Goal: Task Accomplishment & Management: Use online tool/utility

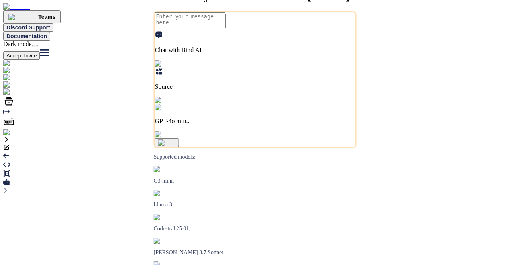
type textarea "x"
click at [12, 96] on img at bounding box center [29, 92] width 53 height 7
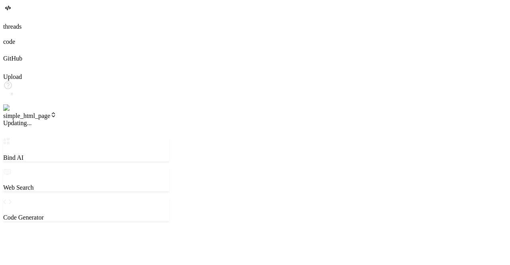
type textarea "x"
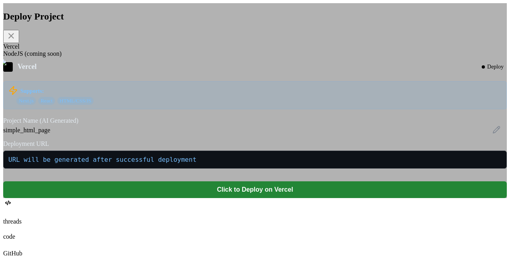
click at [228, 57] on div "NodeJS (coming soon)" at bounding box center [255, 53] width 504 height 7
click at [211, 57] on div "NodeJS (coming soon)" at bounding box center [255, 53] width 504 height 7
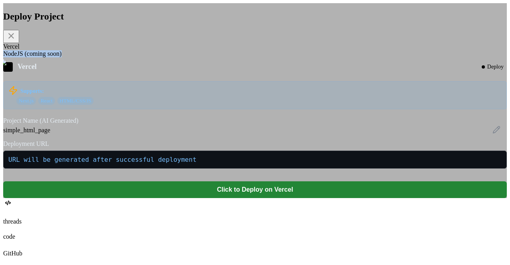
click at [211, 57] on div "NodeJS (coming soon)" at bounding box center [255, 53] width 504 height 7
click at [219, 75] on div "Deploy Project Vercel NodeJS (coming soon) Vercel Deploy Supports: Next.js Reac…" at bounding box center [255, 104] width 504 height 187
click at [194, 57] on div "NodeJS (coming soon)" at bounding box center [255, 53] width 504 height 7
click at [493, 134] on icon at bounding box center [497, 130] width 8 height 8
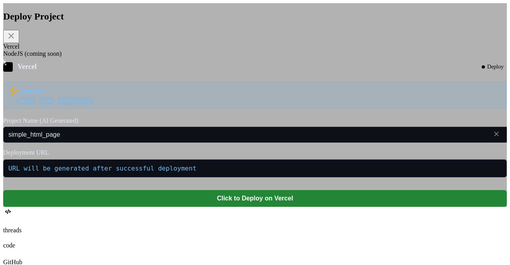
click at [493, 138] on icon at bounding box center [497, 134] width 8 height 8
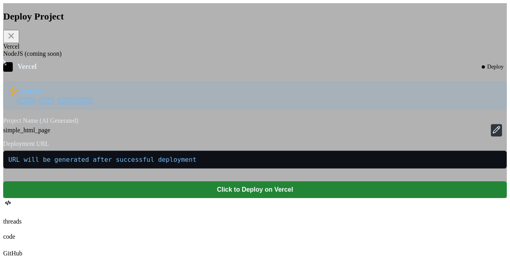
click at [494, 133] on icon at bounding box center [497, 129] width 7 height 7
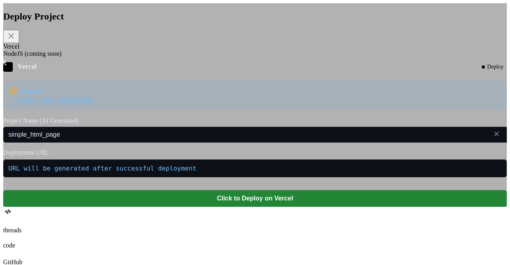
click at [493, 138] on icon at bounding box center [497, 134] width 8 height 8
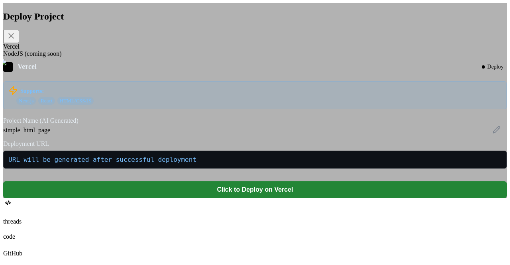
click at [305, 134] on div "simple_html_page" at bounding box center [255, 130] width 504 height 7
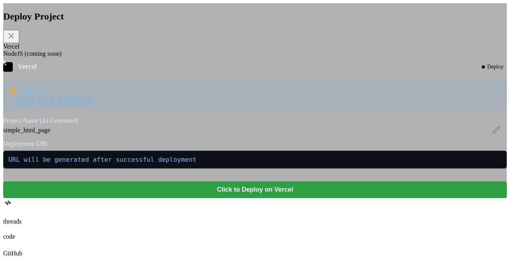
click at [265, 198] on button "Click to Deploy on Vercel" at bounding box center [255, 189] width 504 height 17
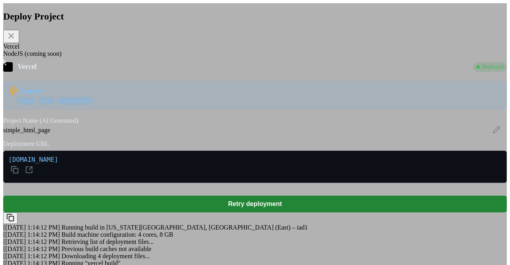
scroll to position [19, 0]
type textarea "x"
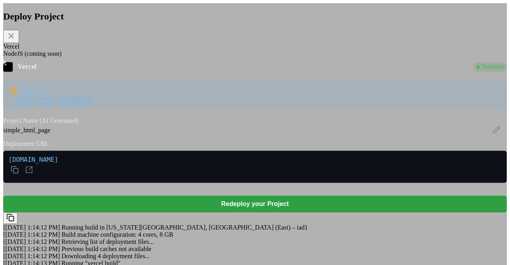
click at [267, 196] on button "Redeploy your Project" at bounding box center [255, 204] width 504 height 17
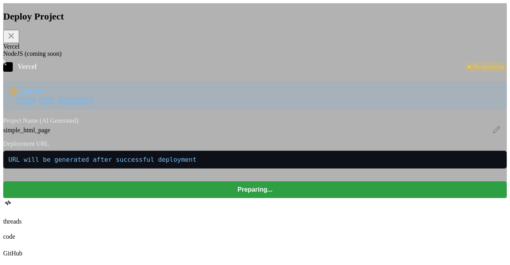
scroll to position [0, 0]
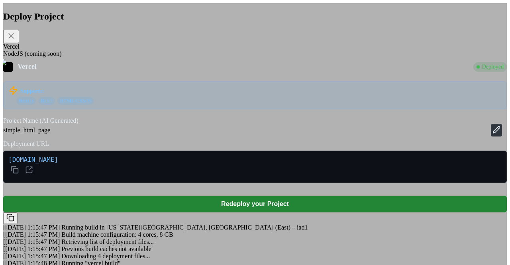
click at [498, 128] on icon at bounding box center [498, 127] width 1 height 1
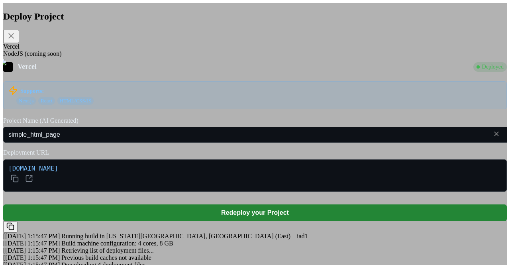
click at [493, 138] on icon at bounding box center [497, 134] width 8 height 8
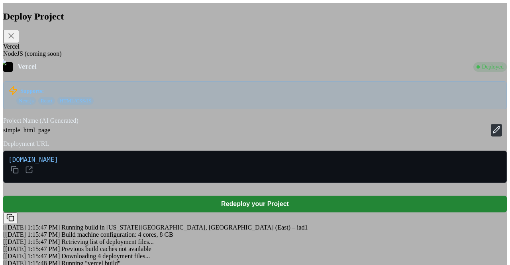
click at [494, 133] on icon at bounding box center [497, 129] width 7 height 7
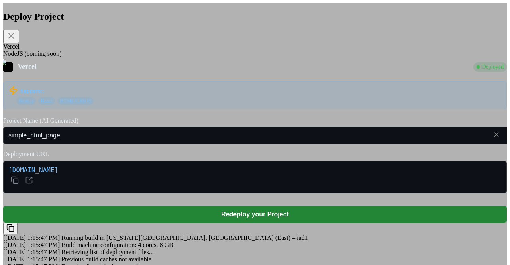
click at [493, 139] on icon at bounding box center [497, 135] width 8 height 8
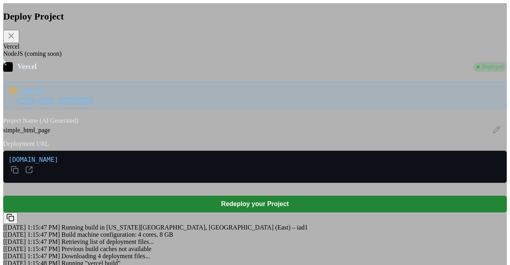
click at [494, 133] on icon at bounding box center [497, 129] width 7 height 7
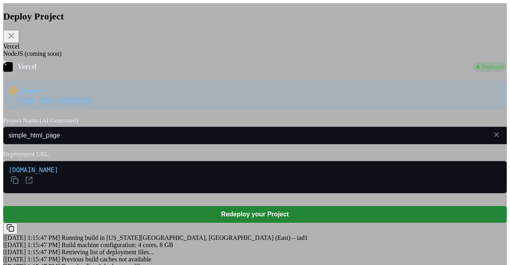
click at [493, 139] on icon at bounding box center [497, 135] width 8 height 8
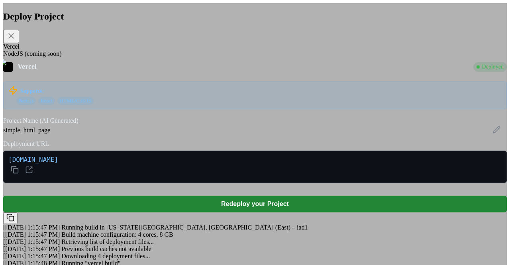
click at [494, 133] on icon at bounding box center [497, 129] width 7 height 7
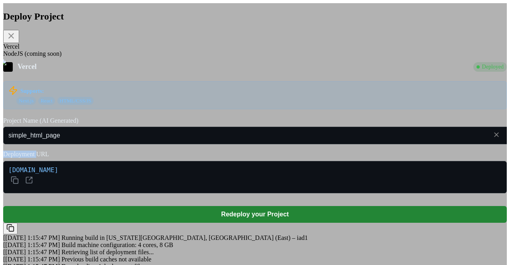
click at [493, 139] on icon at bounding box center [497, 135] width 8 height 8
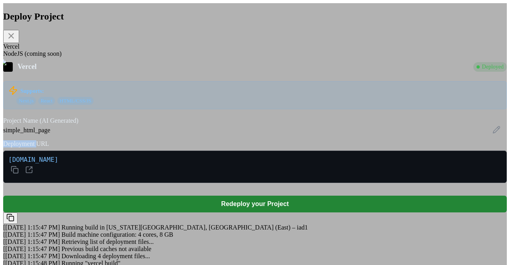
click at [494, 133] on icon at bounding box center [497, 129] width 7 height 7
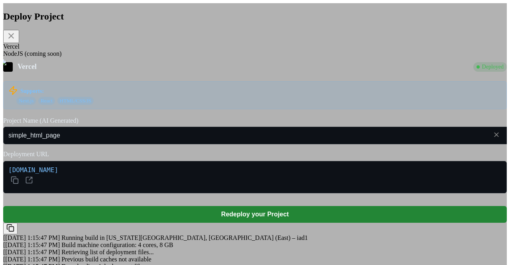
click at [264, 158] on label "Deployment URL" at bounding box center [255, 154] width 504 height 7
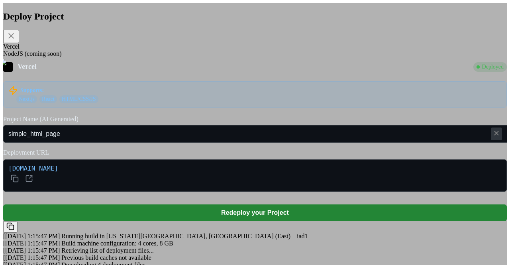
click at [491, 140] on div at bounding box center [496, 134] width 11 height 13
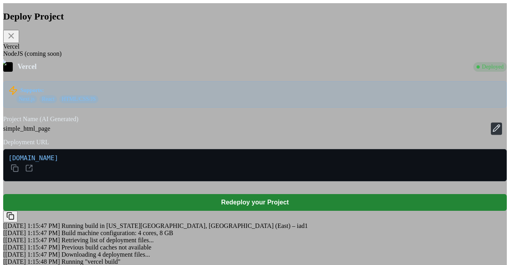
click at [491, 135] on button at bounding box center [496, 128] width 11 height 12
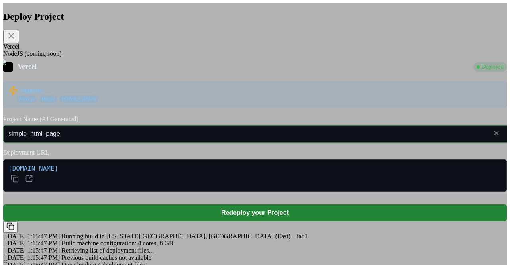
click at [215, 143] on input "simple_html_page" at bounding box center [266, 134] width 526 height 18
click at [493, 137] on icon at bounding box center [497, 133] width 8 height 8
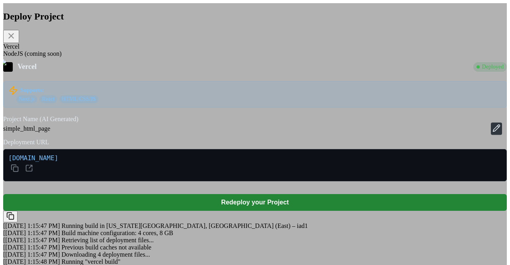
click at [494, 132] on icon at bounding box center [497, 128] width 7 height 7
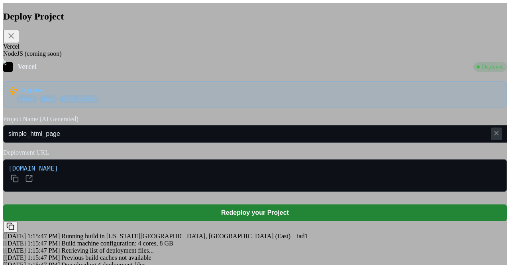
click at [494, 136] on icon at bounding box center [496, 133] width 5 height 5
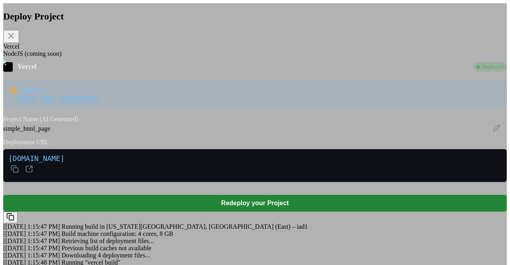
click at [357, 36] on div "Deploy Project" at bounding box center [255, 27] width 504 height 32
click at [89, 97] on div "Deploy Project Vercel NodeJS (coming soon) Vercel Deployed Supports: Next.js Re…" at bounding box center [255, 142] width 504 height 279
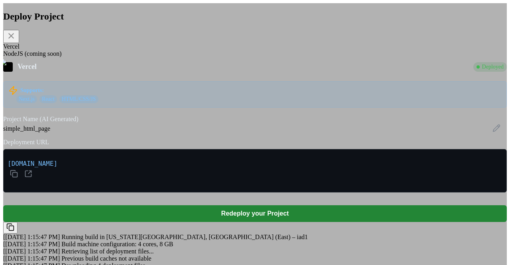
click at [351, 132] on div "simple_html_page" at bounding box center [255, 128] width 504 height 7
click at [493, 132] on icon at bounding box center [497, 128] width 8 height 8
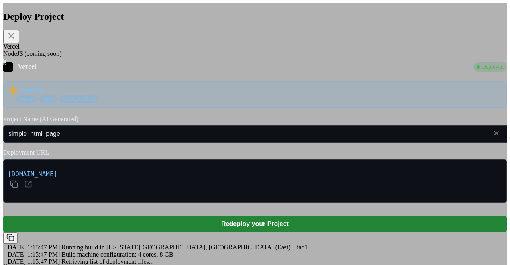
click at [493, 137] on icon at bounding box center [497, 133] width 8 height 8
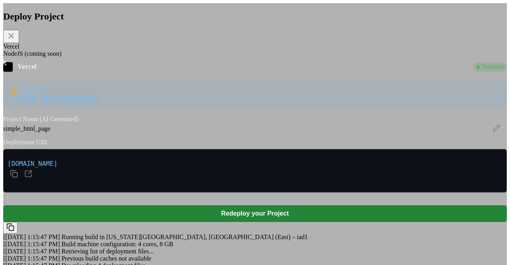
click at [207, 57] on div "NodeJS (coming soon)" at bounding box center [255, 53] width 504 height 7
click at [218, 54] on div "NodeJS (coming soon)" at bounding box center [255, 53] width 504 height 7
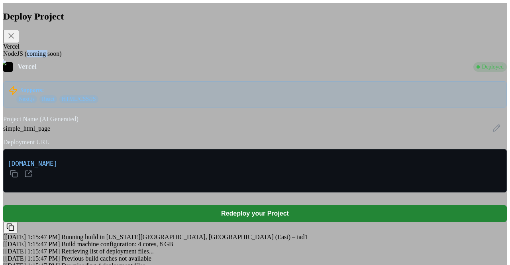
click at [218, 54] on div "NodeJS (coming soon)" at bounding box center [255, 53] width 504 height 7
type textarea "x"
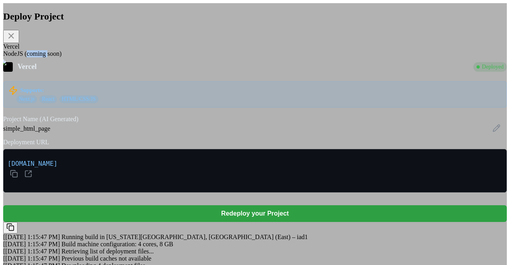
scroll to position [120, 0]
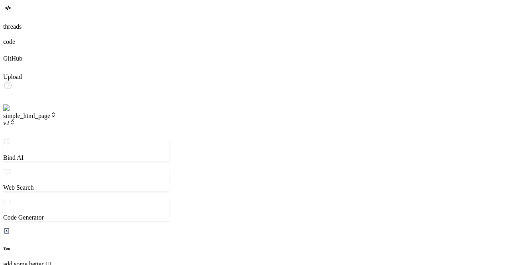
scroll to position [442, 0]
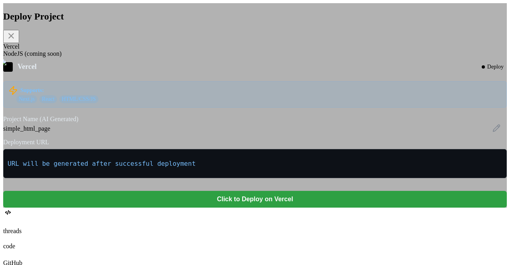
click at [333, 208] on button "Click to Deploy on Vercel" at bounding box center [255, 199] width 504 height 17
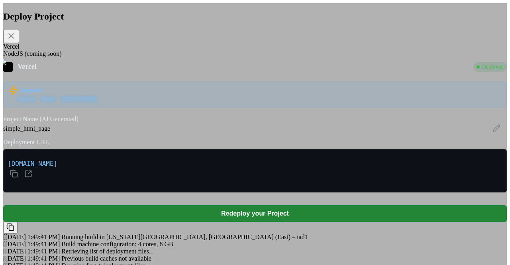
scroll to position [26, 0]
type textarea "x"
click at [16, 33] on icon at bounding box center [11, 36] width 10 height 10
